Goal: Task Accomplishment & Management: Manage account settings

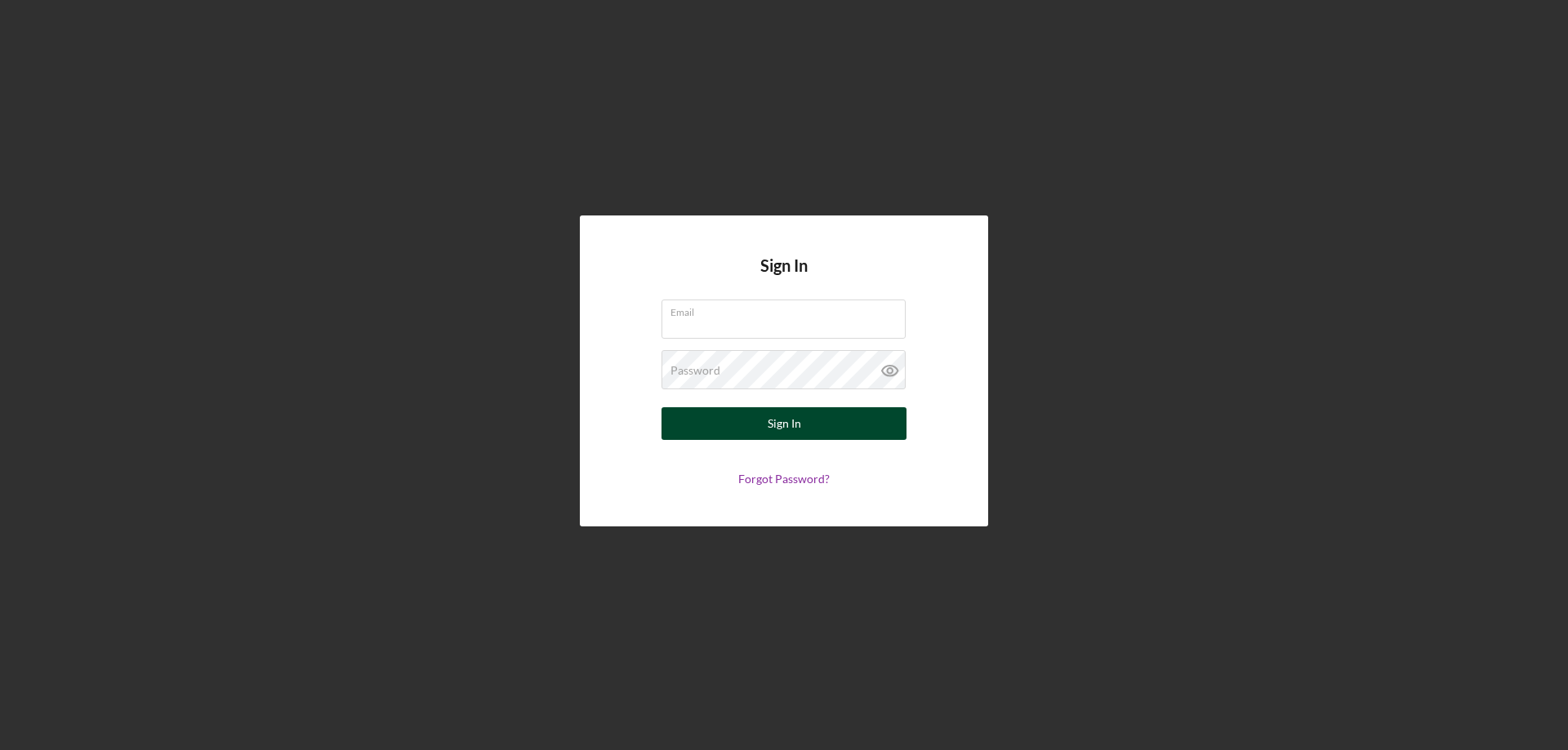
type input "[PERSON_NAME][EMAIL_ADDRESS][DOMAIN_NAME]"
click at [758, 419] on button "Sign In" at bounding box center [784, 423] width 245 height 32
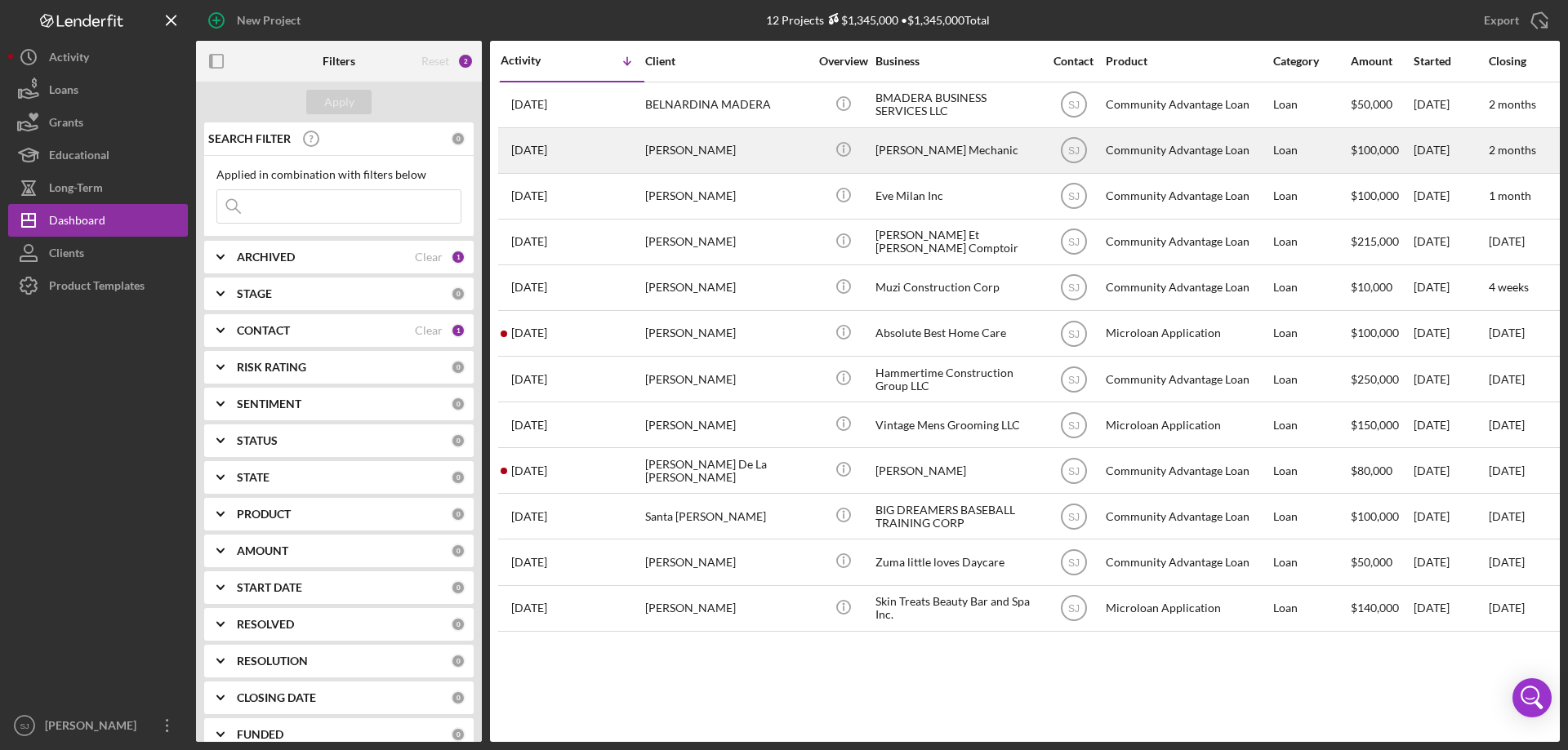
click at [547, 146] on time "[DATE]" at bounding box center [529, 150] width 36 height 13
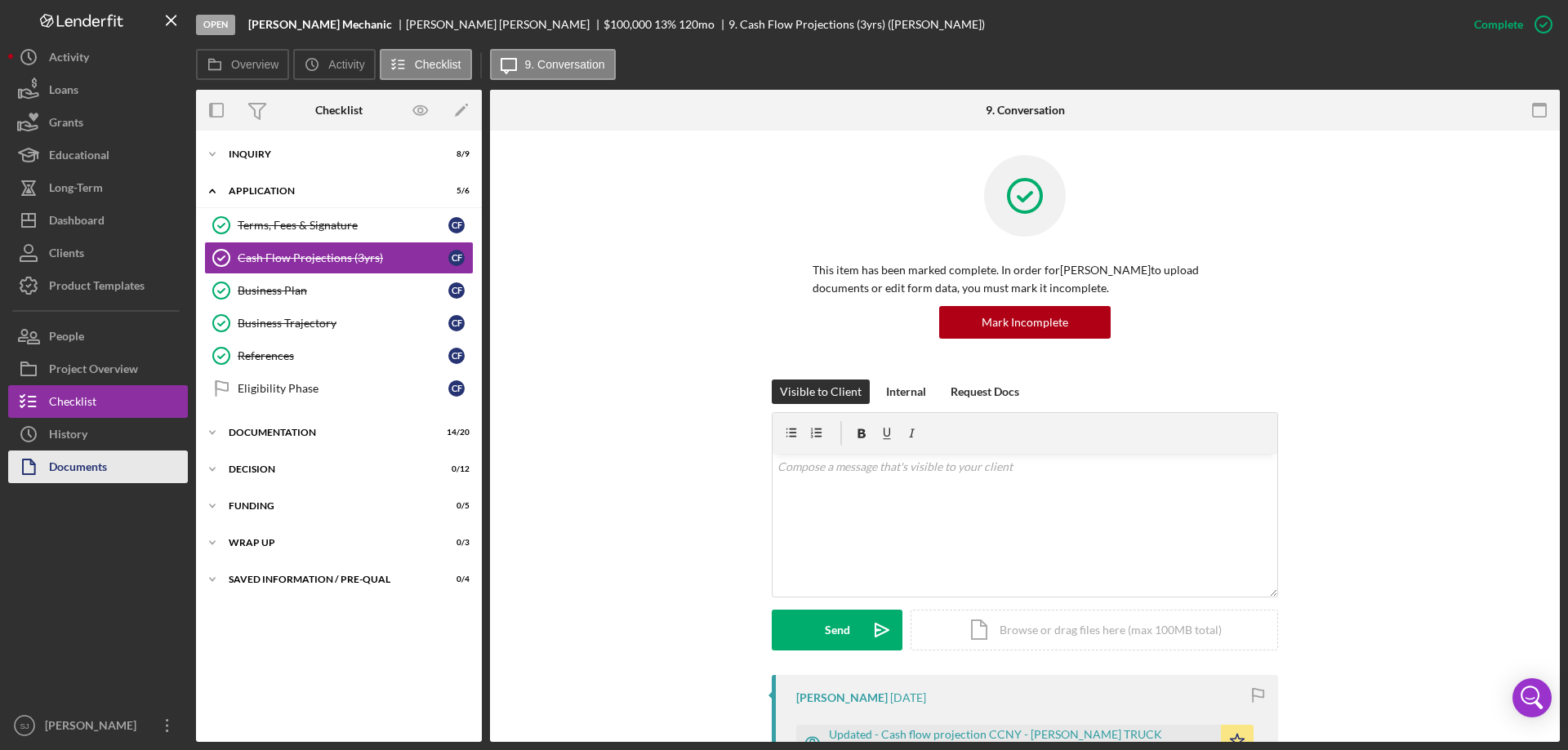
click at [56, 462] on div "Documents" at bounding box center [78, 469] width 58 height 37
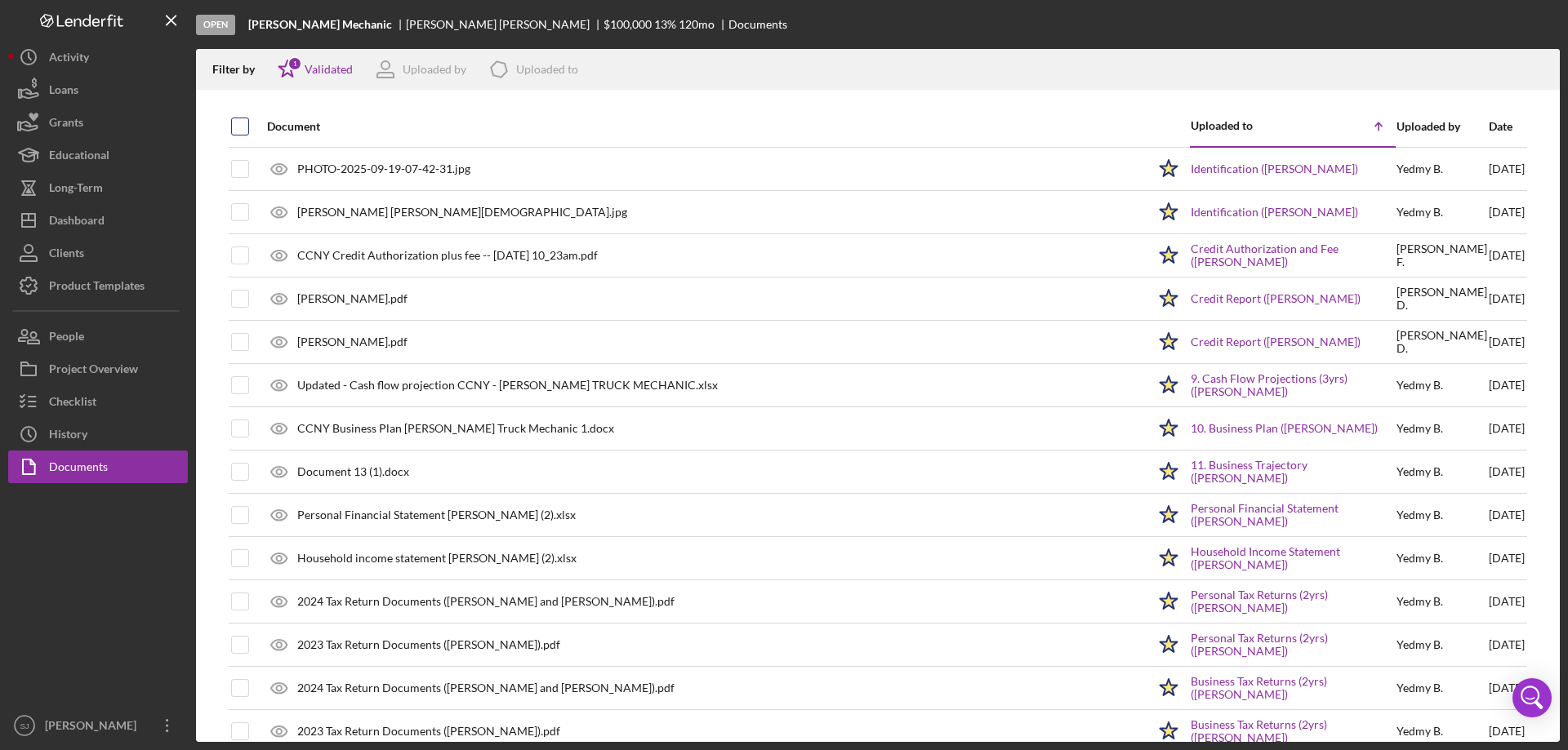
click at [244, 124] on input "checkbox" at bounding box center [240, 126] width 17 height 17
checkbox input "true"
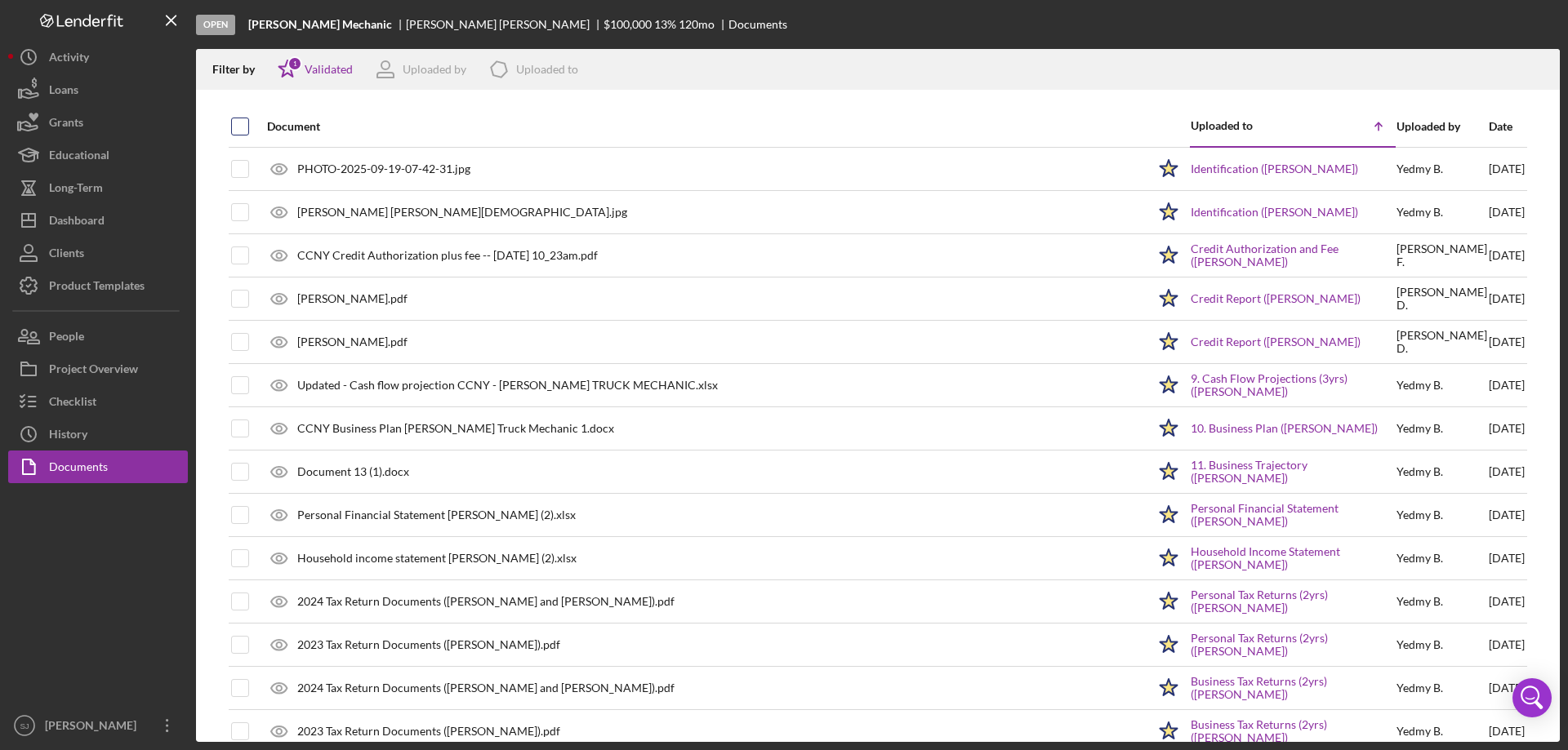
checkbox input "true"
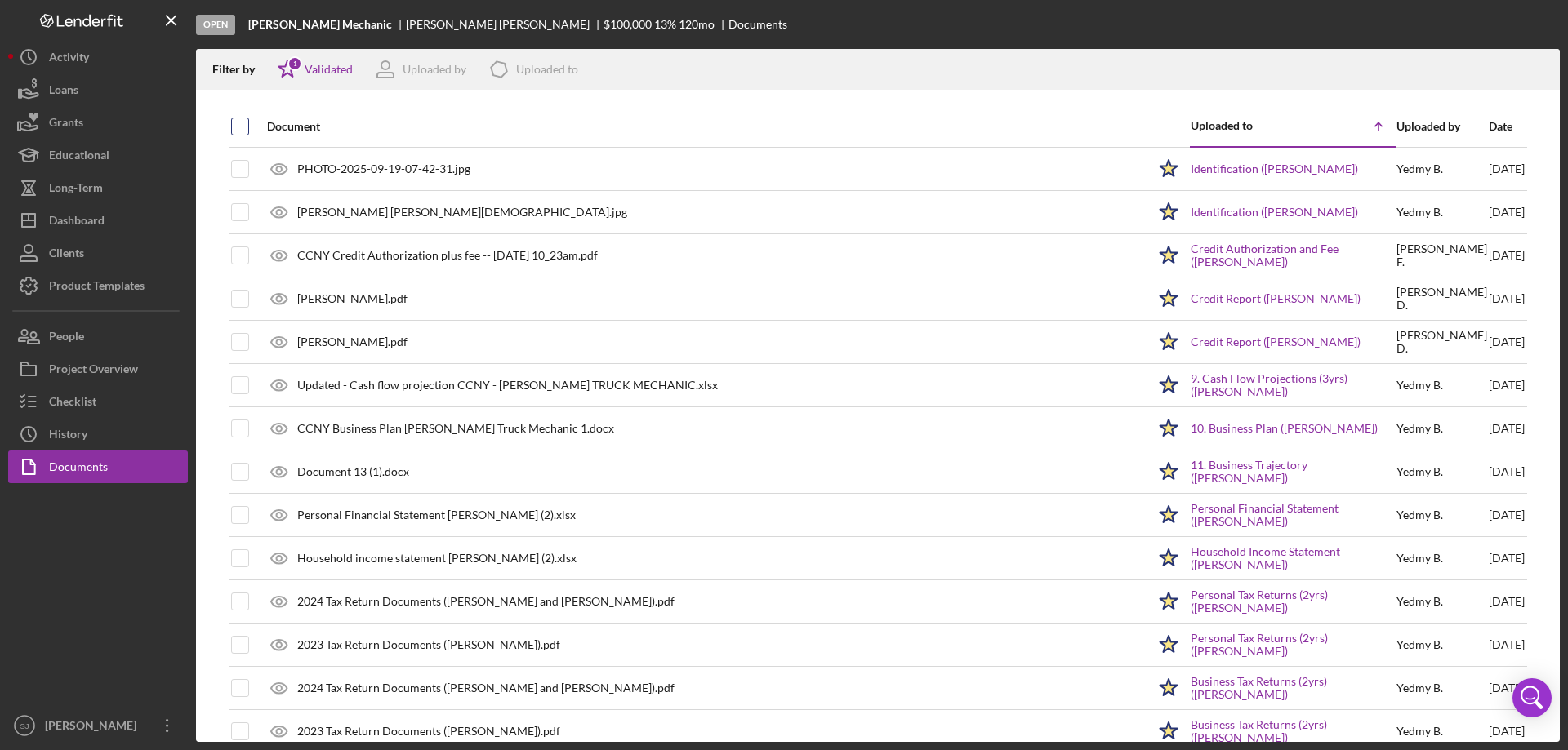
checkbox input "true"
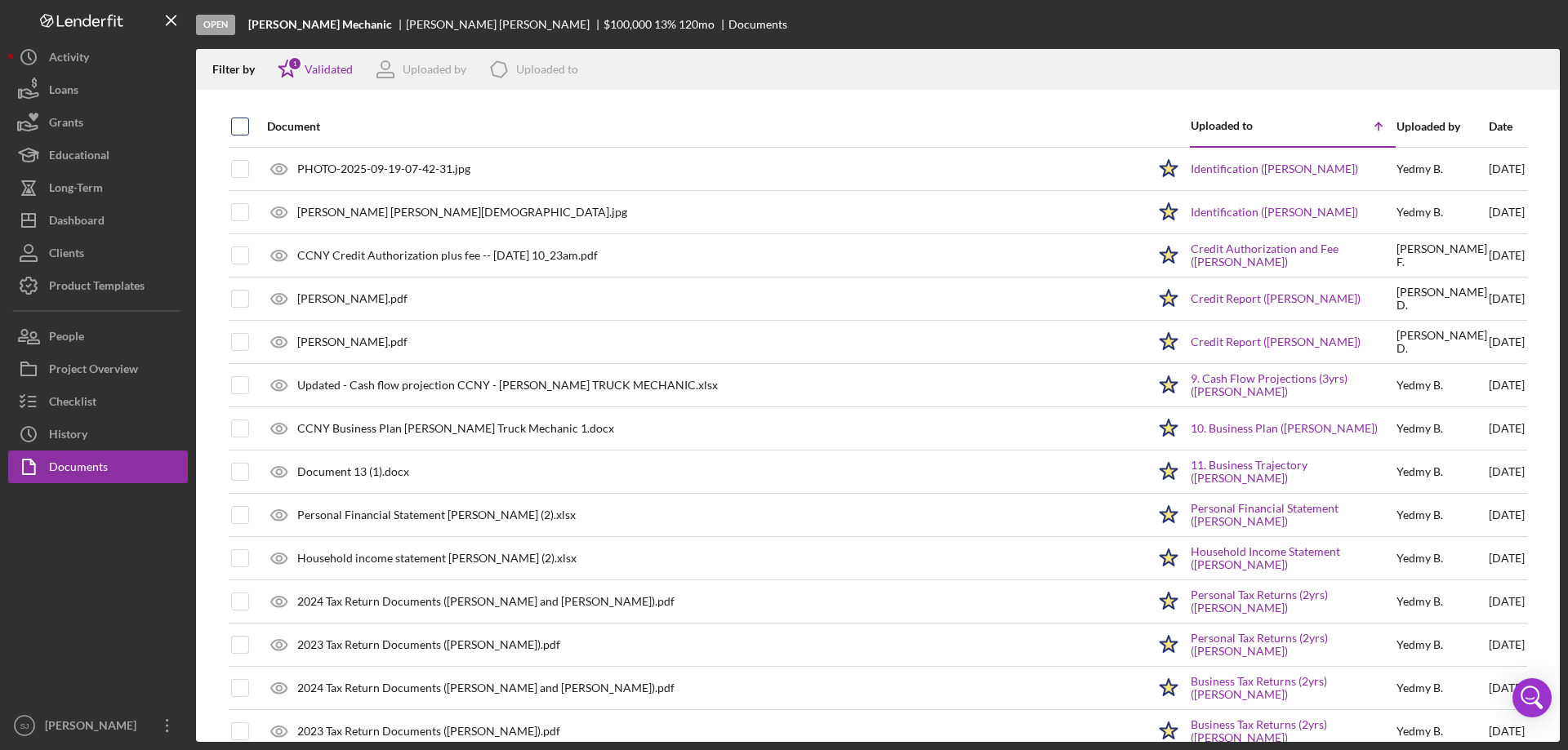
checkbox input "true"
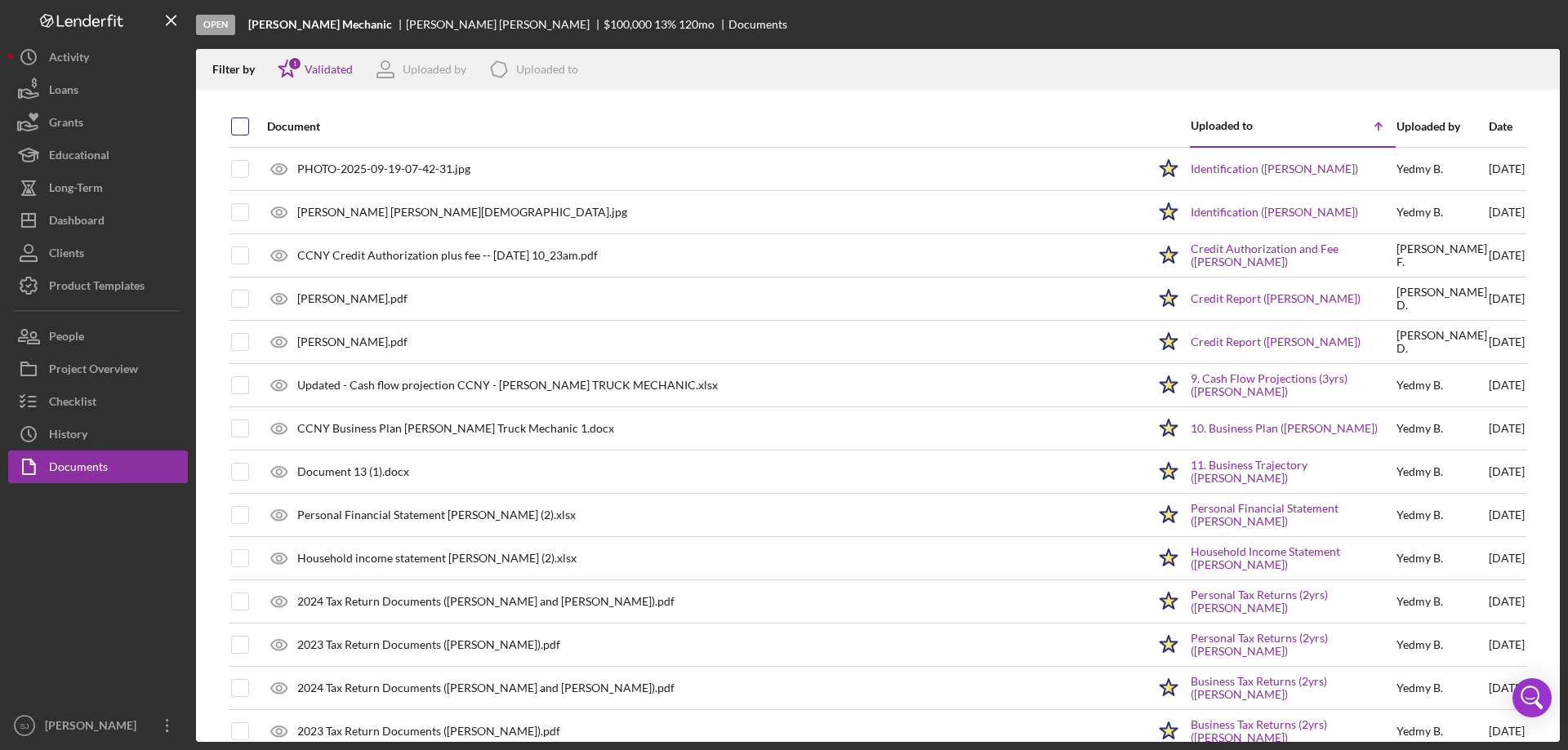
checkbox input "true"
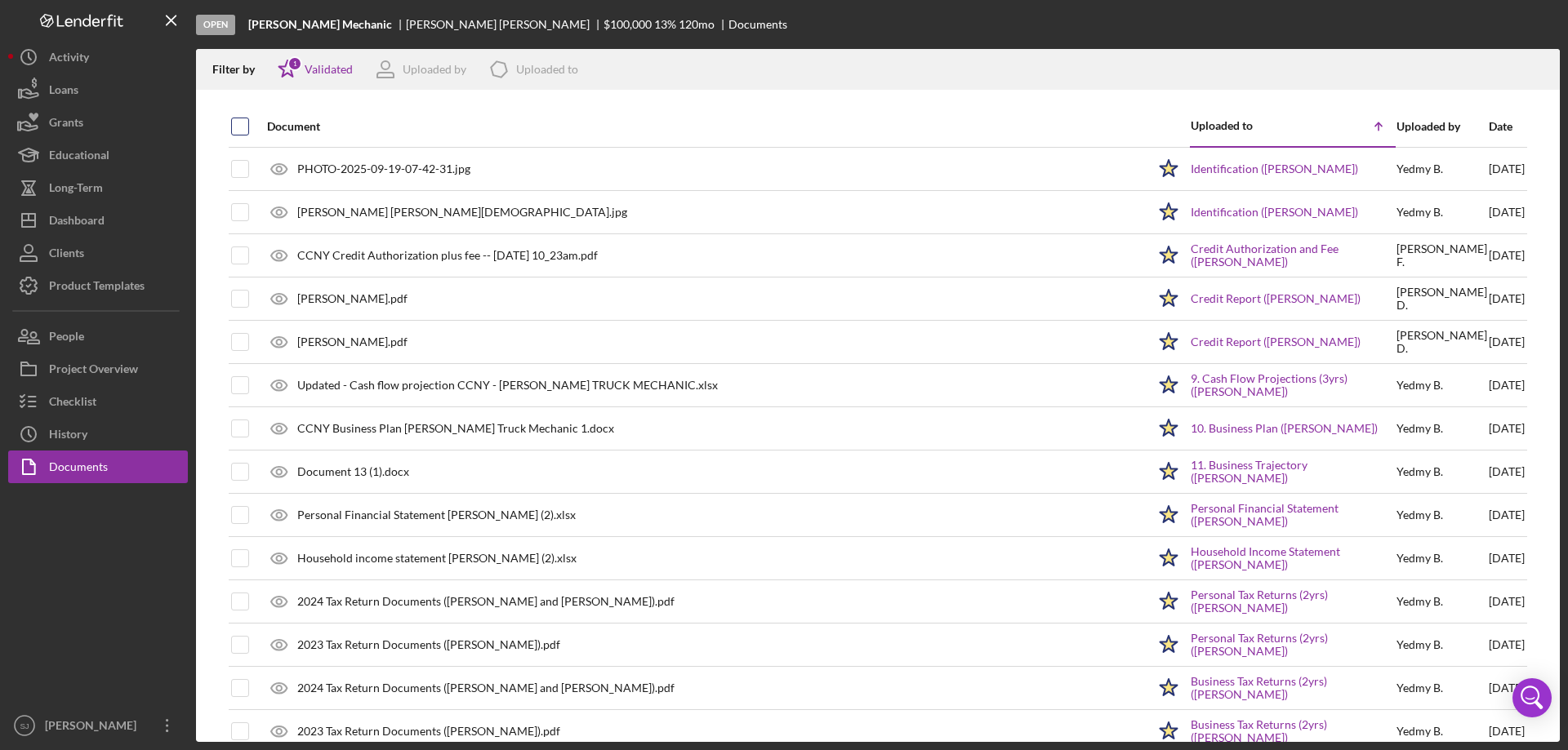
checkbox input "true"
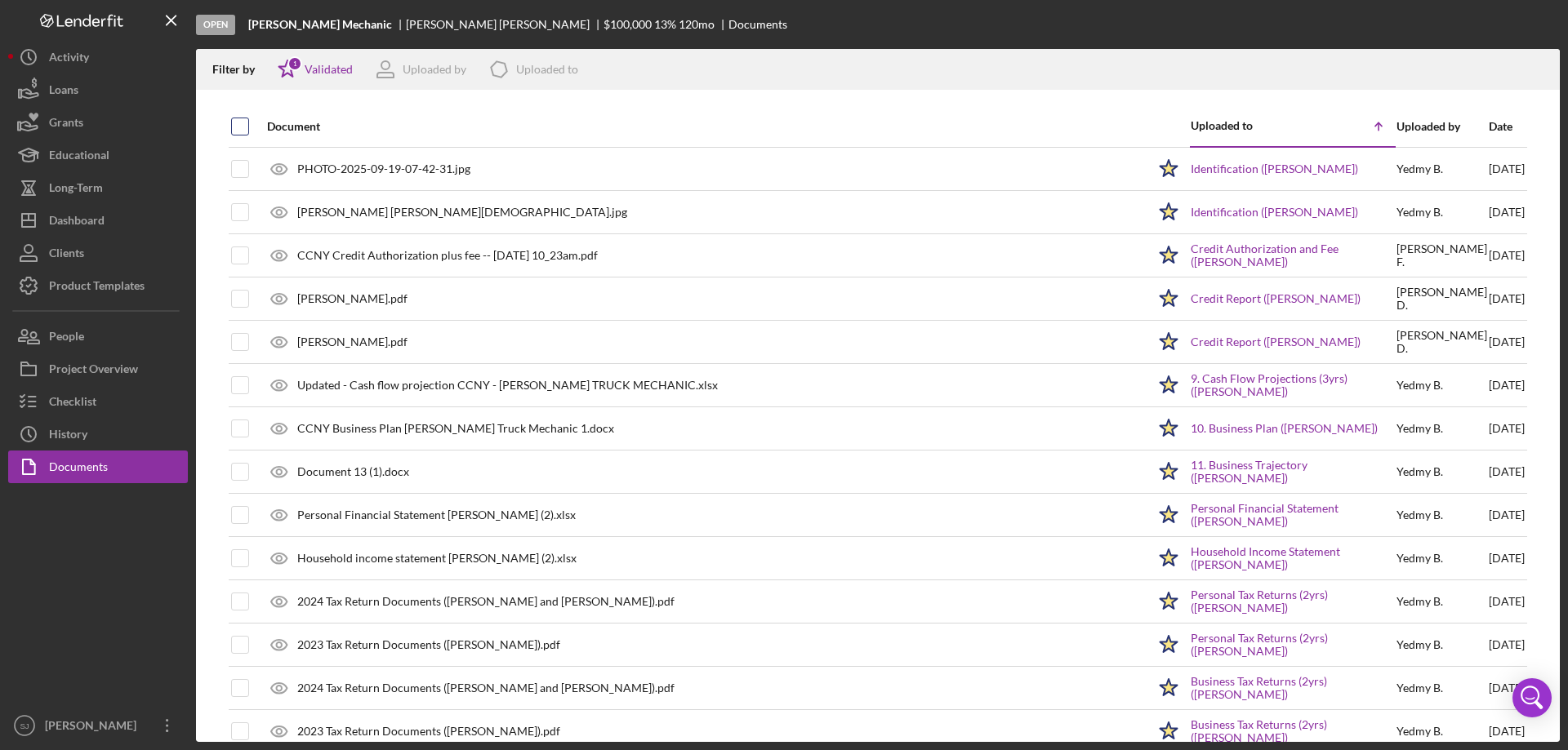
checkbox input "true"
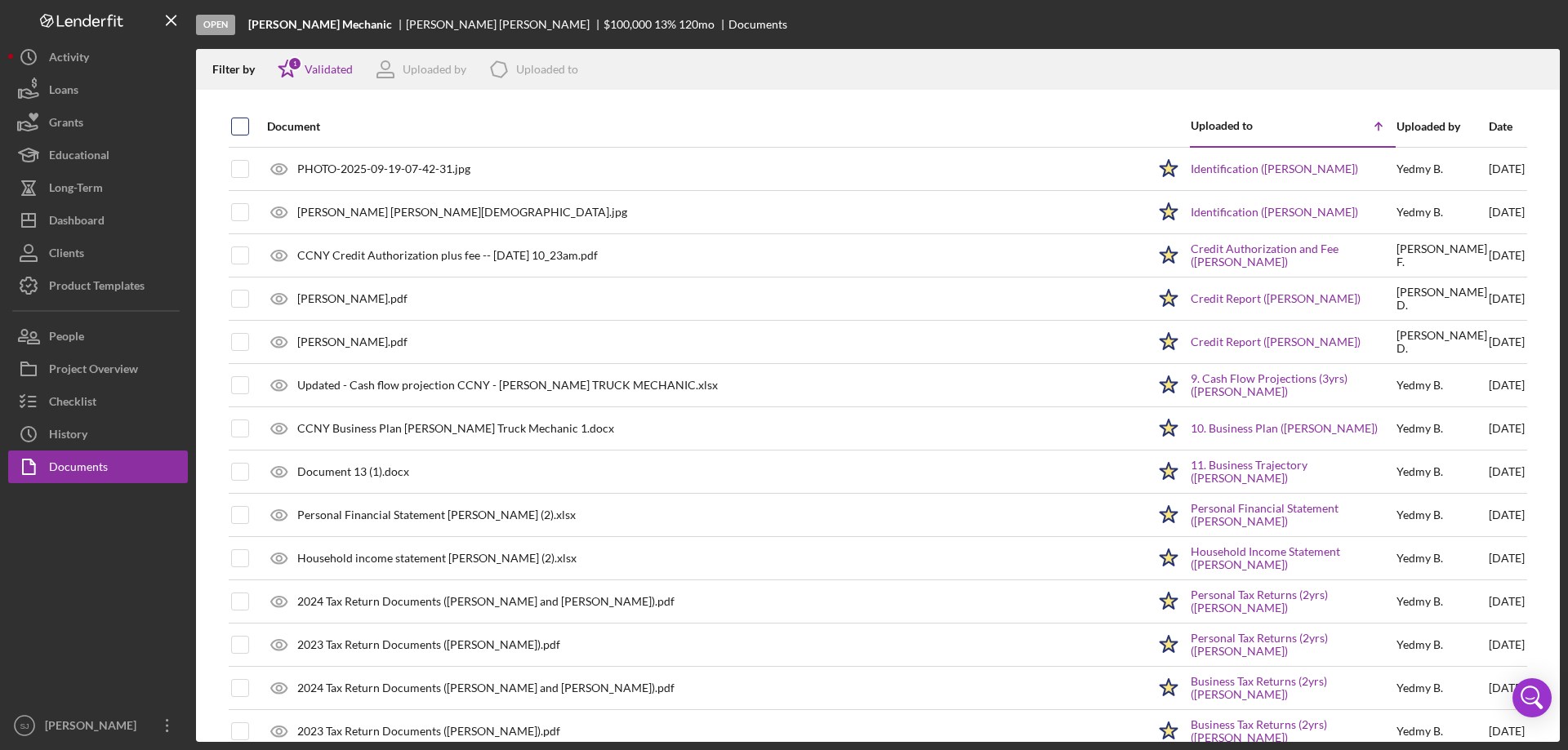
checkbox input "true"
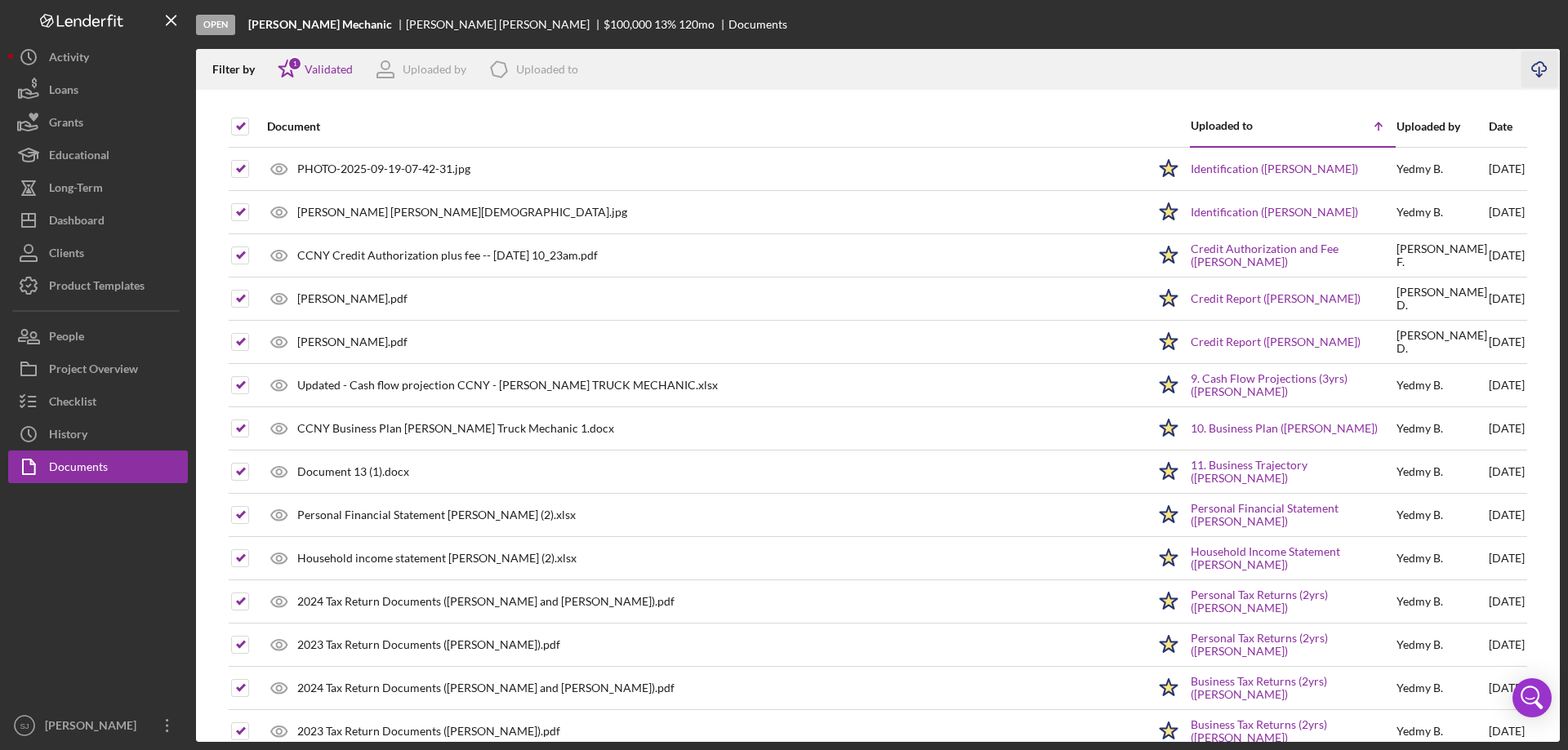
click at [1532, 67] on icon "button" at bounding box center [1538, 66] width 14 height 9
